Goal: Task Accomplishment & Management: Manage account settings

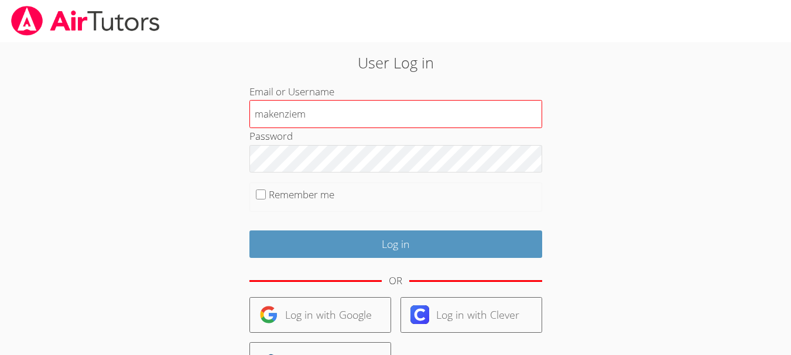
click at [329, 121] on input "makenziem" at bounding box center [395, 114] width 293 height 28
type input "justinm"
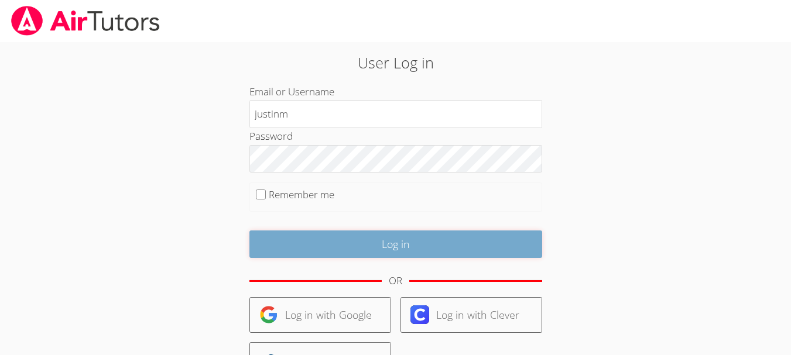
click at [335, 246] on input "Log in" at bounding box center [395, 245] width 293 height 28
